Goal: Find specific page/section: Find specific page/section

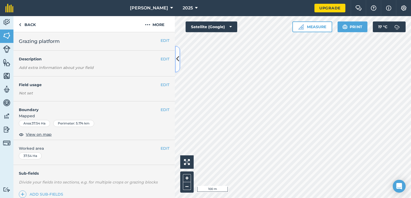
click at [180, 62] on button at bounding box center [177, 59] width 5 height 27
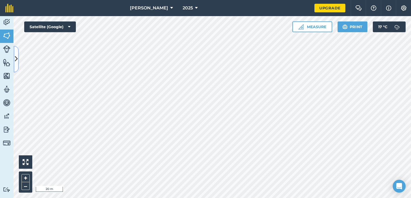
click at [15, 60] on icon at bounding box center [16, 59] width 3 height 9
